Goal: Task Accomplishment & Management: Use online tool/utility

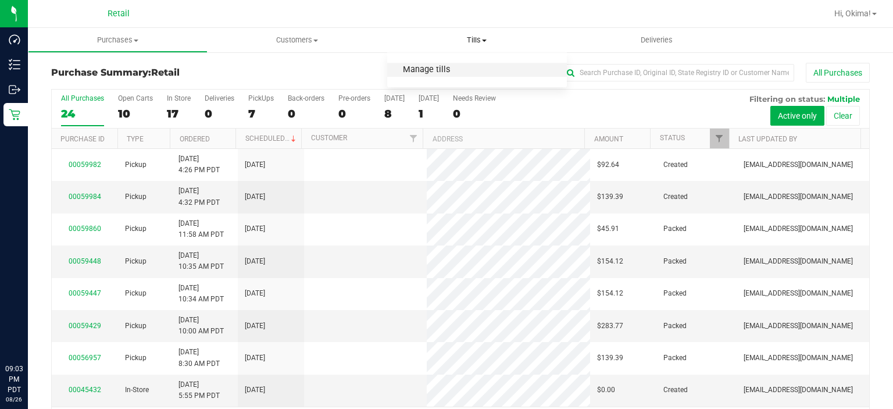
click at [431, 70] on span "Manage tills" at bounding box center [426, 70] width 78 height 10
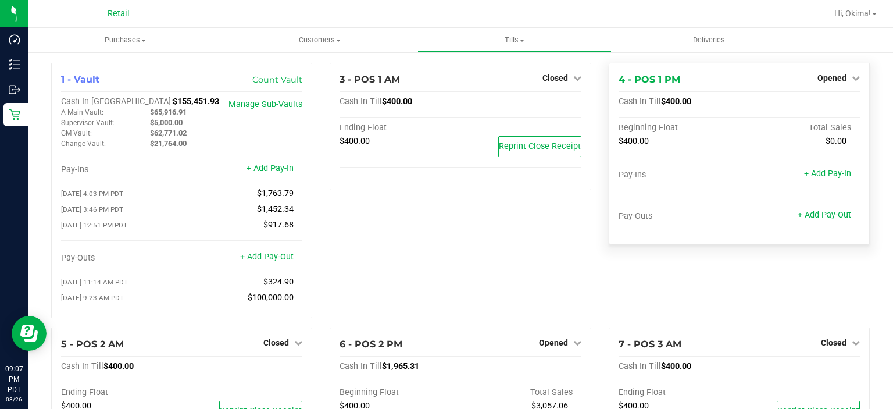
click at [829, 73] on div "Opened" at bounding box center [838, 78] width 42 height 14
click at [827, 74] on span "Opened" at bounding box center [831, 77] width 29 height 9
click at [832, 104] on link "Close Till" at bounding box center [832, 102] width 31 height 9
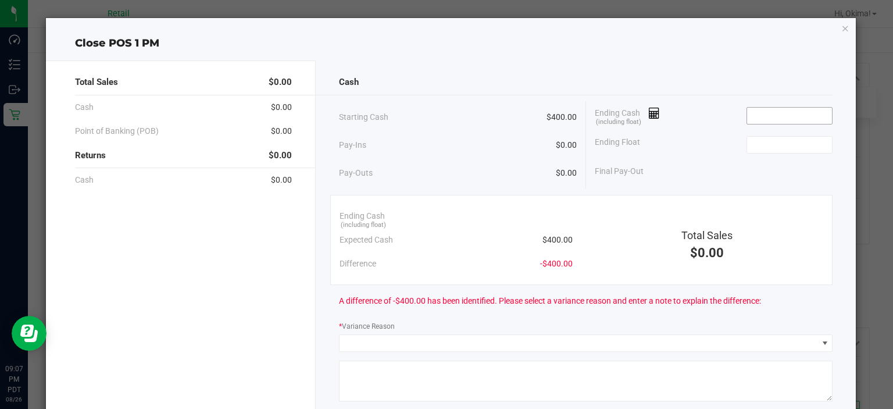
click at [789, 113] on input at bounding box center [789, 116] width 85 height 16
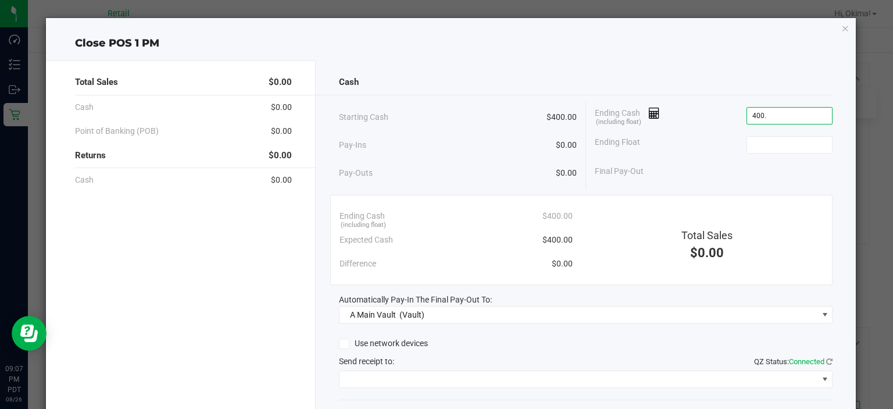
type input "$400.00"
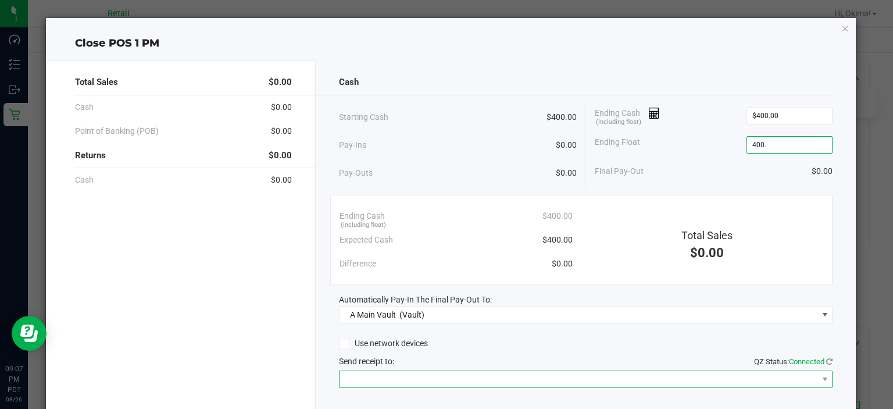
click at [400, 372] on span at bounding box center [578, 379] width 478 height 16
type input "$400.00"
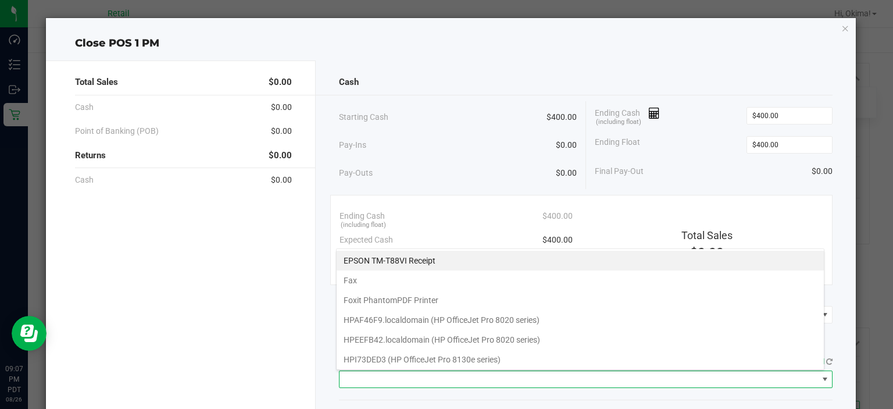
scroll to position [17, 488]
click at [393, 262] on Receipt "EPSON TM-T88VI Receipt" at bounding box center [579, 260] width 487 height 20
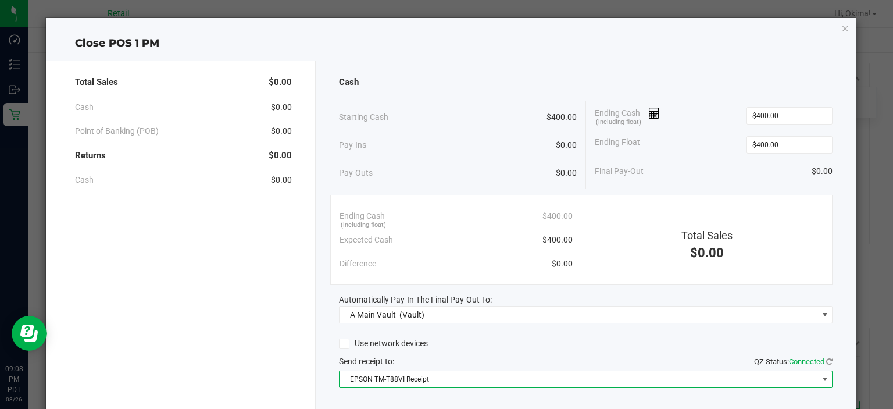
scroll to position [72, 0]
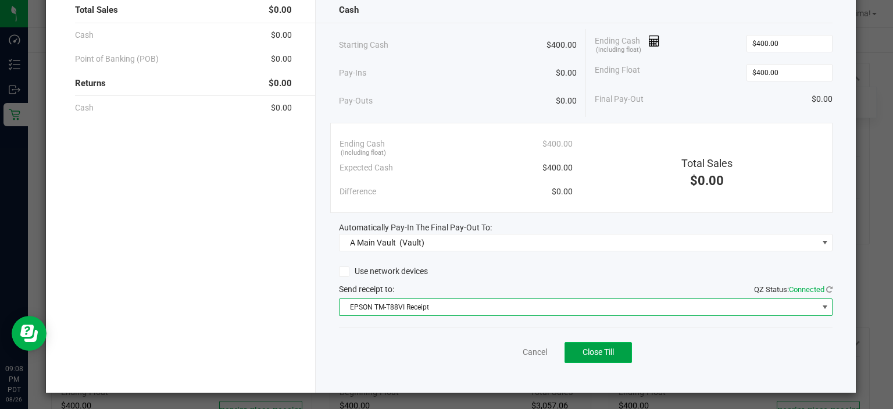
click at [583, 350] on span "Close Till" at bounding box center [597, 351] width 31 height 9
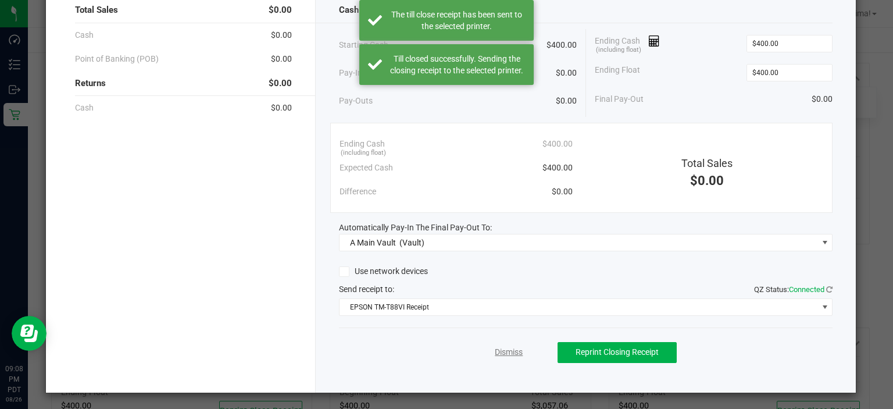
click at [495, 350] on link "Dismiss" at bounding box center [509, 352] width 28 height 12
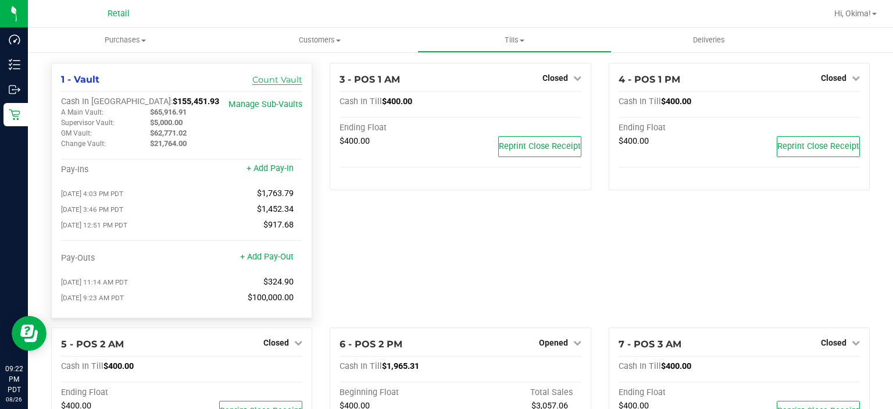
click at [279, 83] on link "Count Vault" at bounding box center [277, 79] width 50 height 10
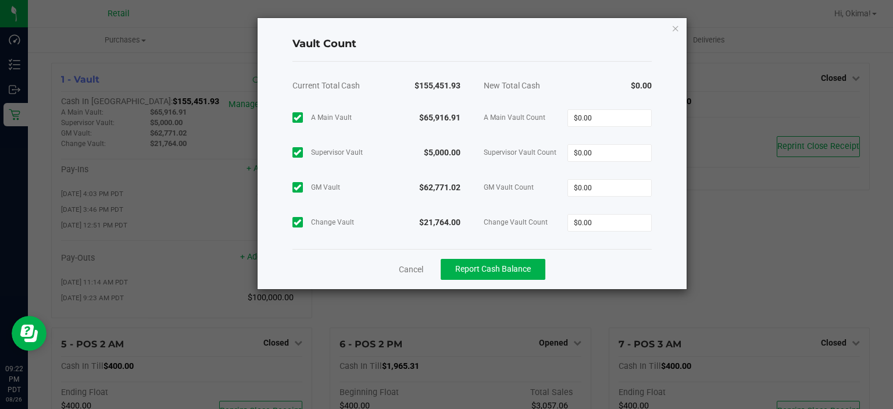
click at [307, 112] on div at bounding box center [300, 117] width 16 height 10
click at [295, 187] on icon at bounding box center [297, 187] width 8 height 0
click at [295, 222] on icon at bounding box center [297, 222] width 8 height 0
click at [600, 153] on input "$0.00" at bounding box center [609, 153] width 83 height 16
click at [526, 263] on button "Report Cash Balance" at bounding box center [492, 269] width 105 height 21
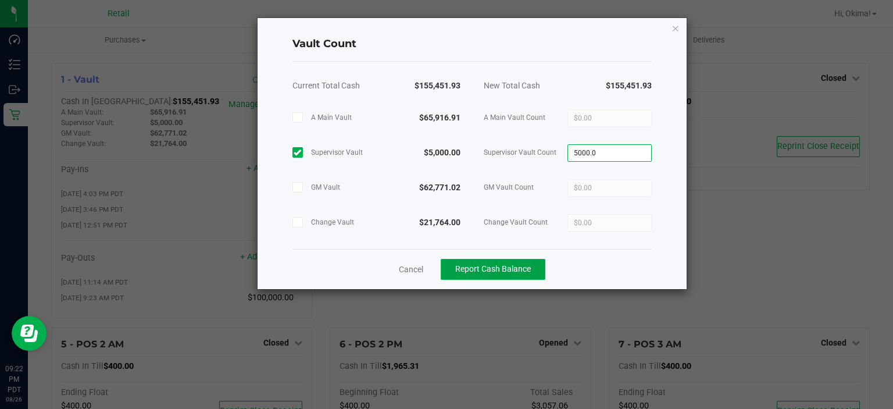
type input "$5,000.00"
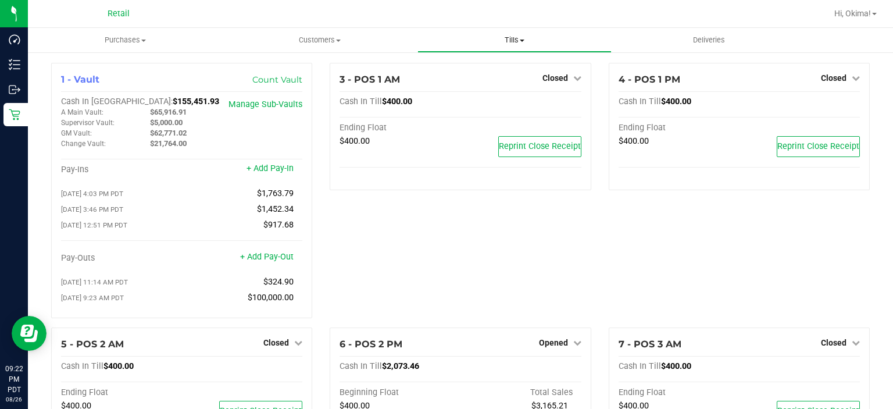
click at [522, 40] on span at bounding box center [522, 41] width 5 height 2
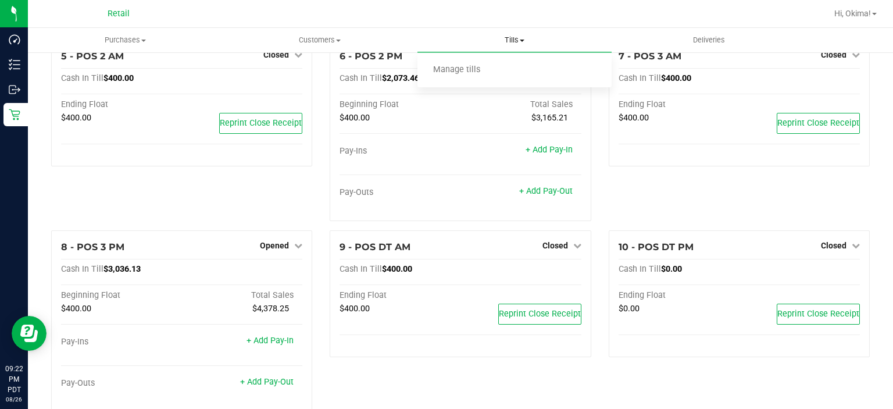
scroll to position [313, 0]
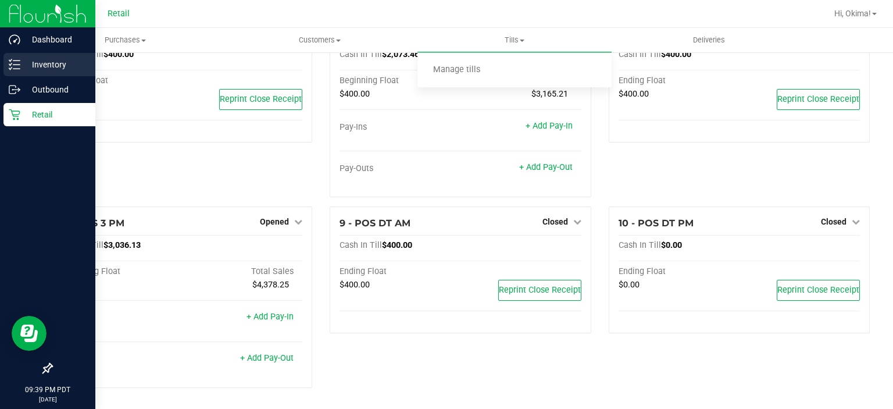
click at [14, 66] on icon at bounding box center [15, 65] width 12 height 12
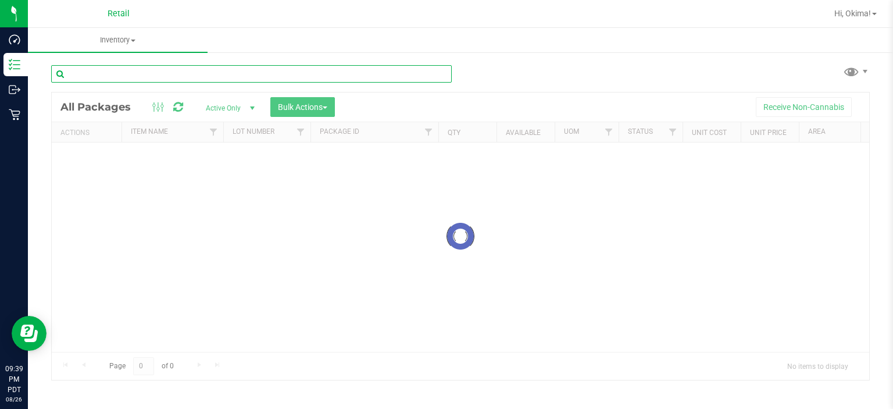
click at [156, 74] on input "text" at bounding box center [251, 73] width 400 height 17
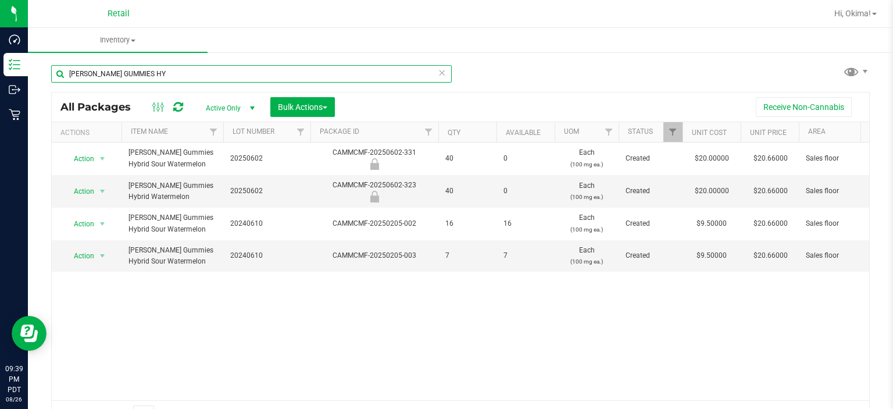
type input "[PERSON_NAME] GUMMIES HY"
click at [439, 73] on icon at bounding box center [442, 72] width 8 height 14
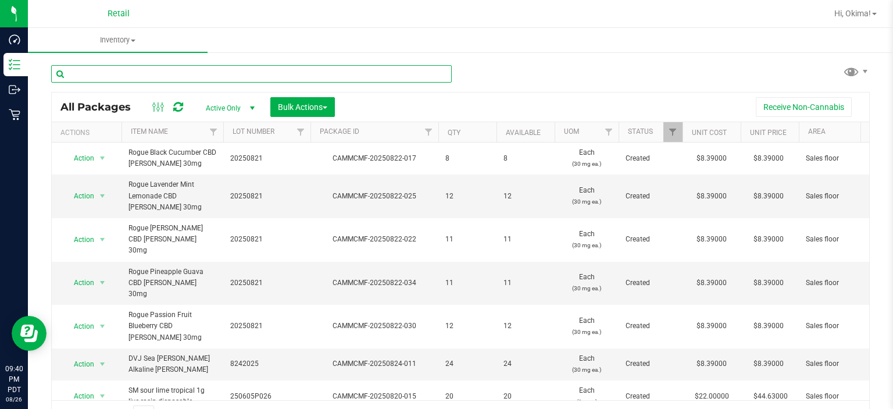
click at [192, 74] on input "text" at bounding box center [251, 73] width 400 height 17
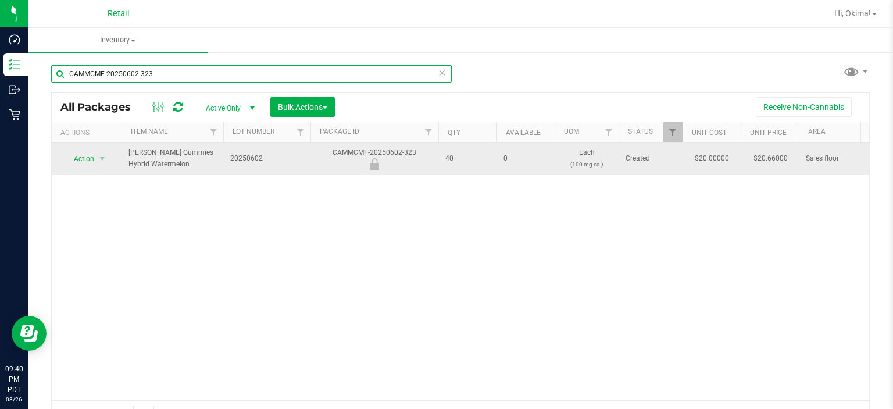
type input "CAMMCMF-20250602-323"
click at [87, 162] on span "Action" at bounding box center [78, 159] width 31 height 16
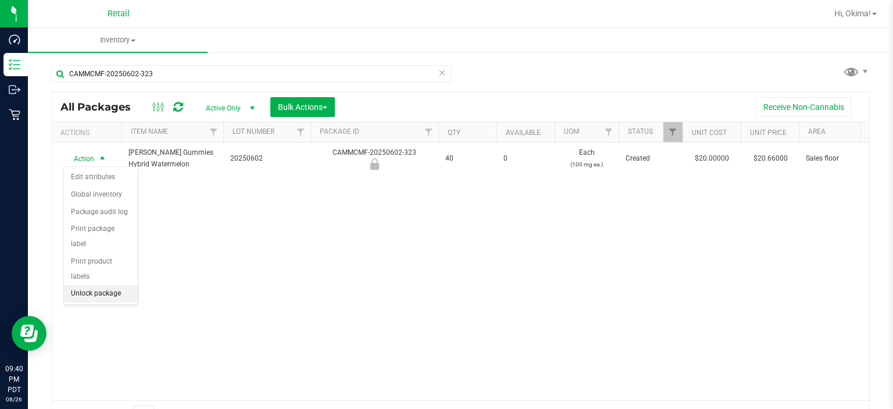
click at [115, 285] on li "Unlock package" at bounding box center [101, 293] width 74 height 17
